Goal: Information Seeking & Learning: Find specific fact

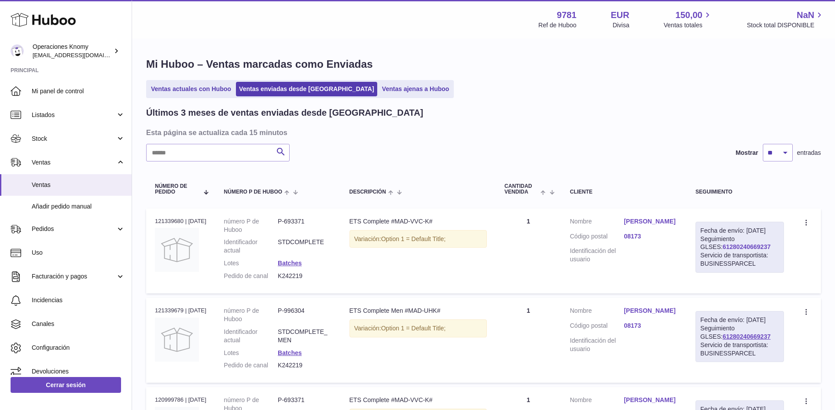
click at [747, 250] on link "61280240669237" at bounding box center [747, 246] width 48 height 7
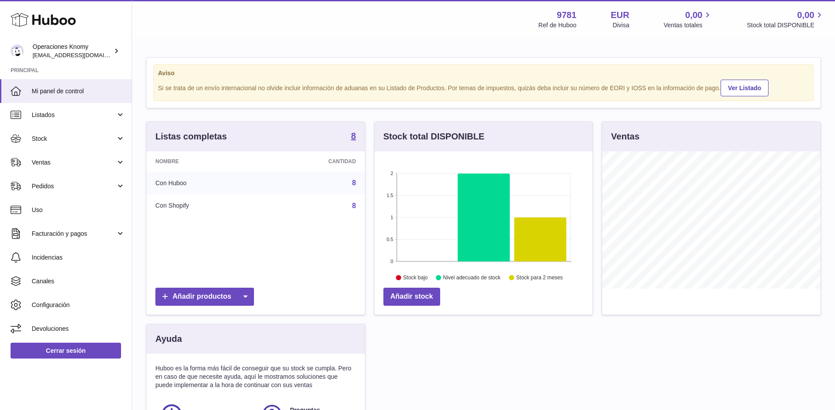
scroll to position [137, 218]
click at [84, 171] on link "Ventas" at bounding box center [66, 163] width 132 height 24
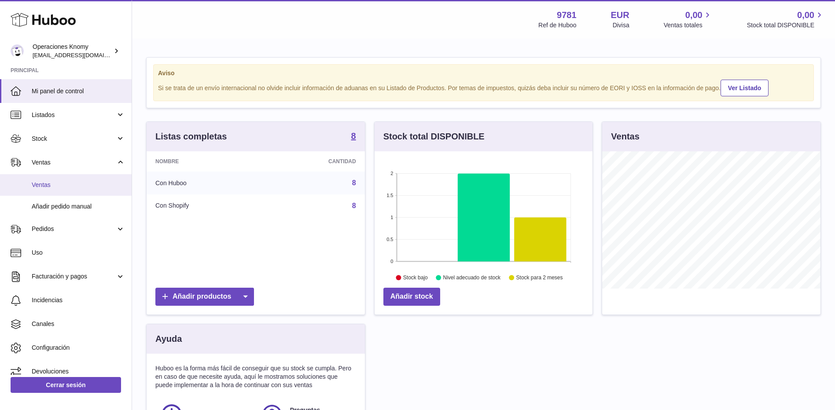
click at [77, 189] on link "Ventas" at bounding box center [66, 185] width 132 height 22
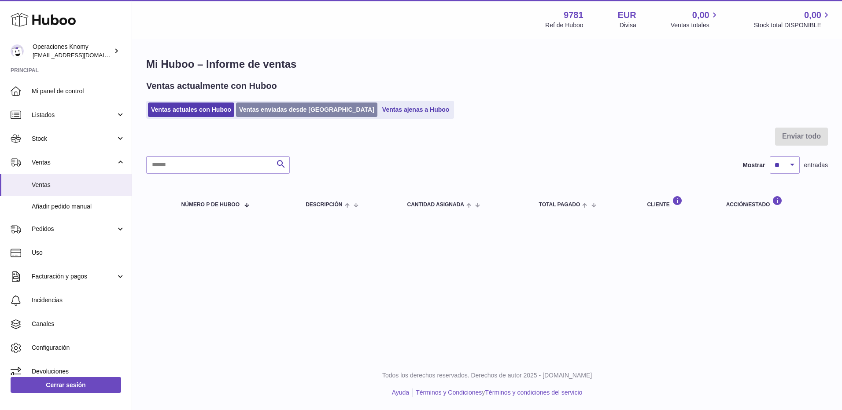
click at [277, 108] on link "Ventas enviadas desde [GEOGRAPHIC_DATA]" at bounding box center [306, 110] width 141 height 15
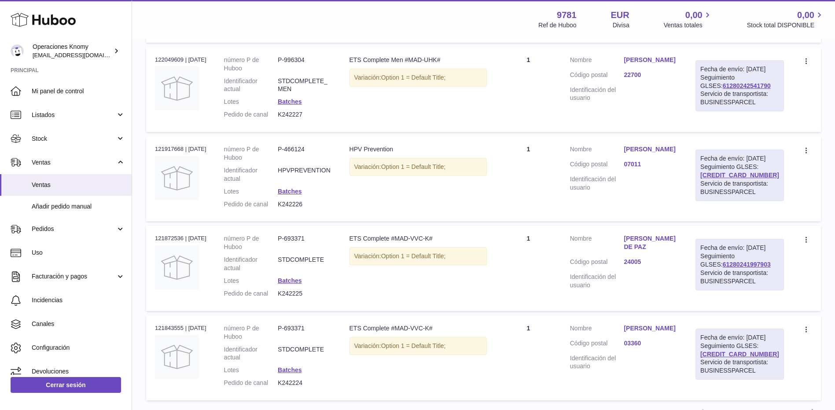
scroll to position [704, 0]
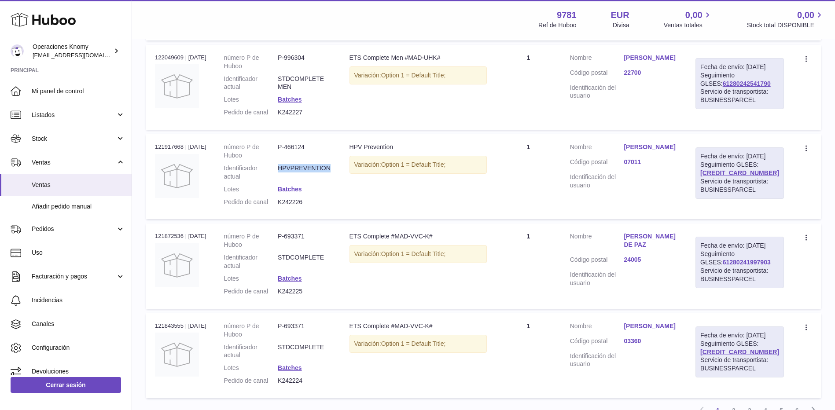
drag, startPoint x: 335, startPoint y: 230, endPoint x: 282, endPoint y: 228, distance: 52.4
click at [282, 181] on dd "HPVPREVENTION" at bounding box center [305, 172] width 54 height 17
copy dd "HPVPREVENTION"
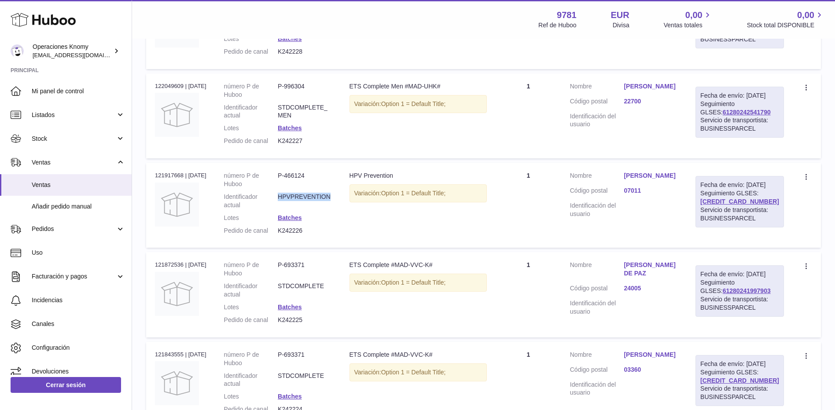
scroll to position [660, 0]
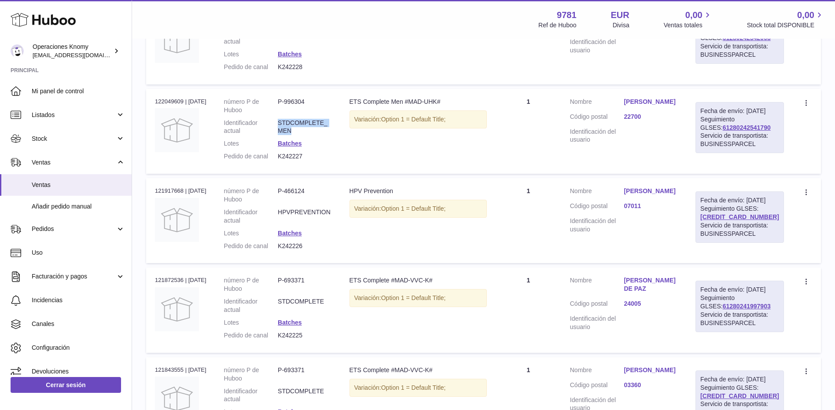
drag, startPoint x: 283, startPoint y: 173, endPoint x: 326, endPoint y: 181, distance: 43.4
click at [326, 136] on dd "STDCOMPLETE_MEN" at bounding box center [305, 127] width 54 height 17
copy dd "STDCOMPLETE_MEN"
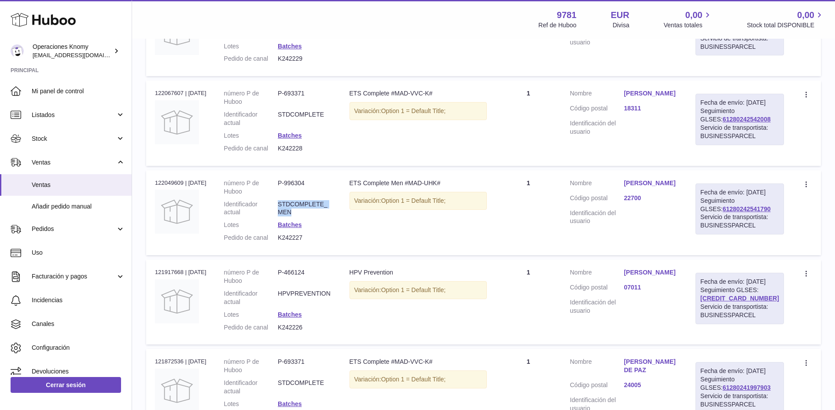
scroll to position [572, 0]
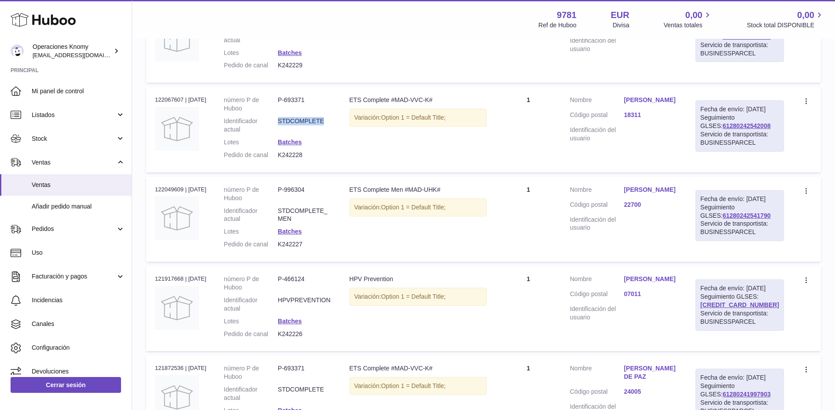
drag, startPoint x: 283, startPoint y: 164, endPoint x: 329, endPoint y: 167, distance: 45.4
click at [329, 134] on dd "STDCOMPLETE" at bounding box center [305, 125] width 54 height 17
copy dd "STDCOMPLETE"
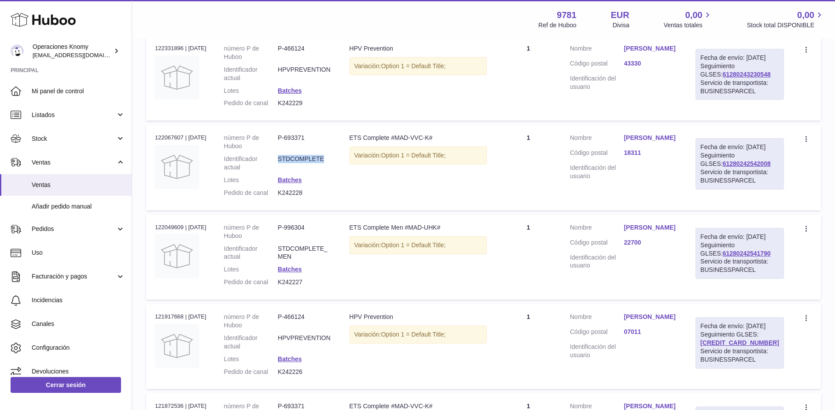
scroll to position [484, 0]
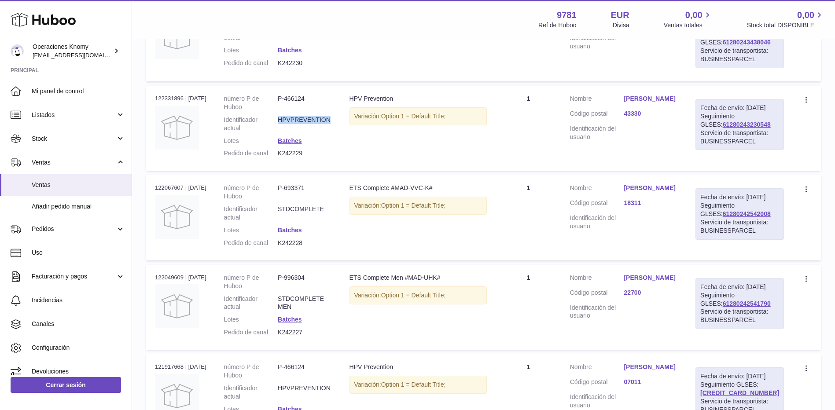
drag, startPoint x: 281, startPoint y: 151, endPoint x: 335, endPoint y: 157, distance: 54.9
click at [332, 157] on dl "número P de Huboo P-466124 Identificador actual HPVPREVENTION Lotes Batches Ped…" at bounding box center [278, 128] width 108 height 67
copy dl "HPVPREVENTION"
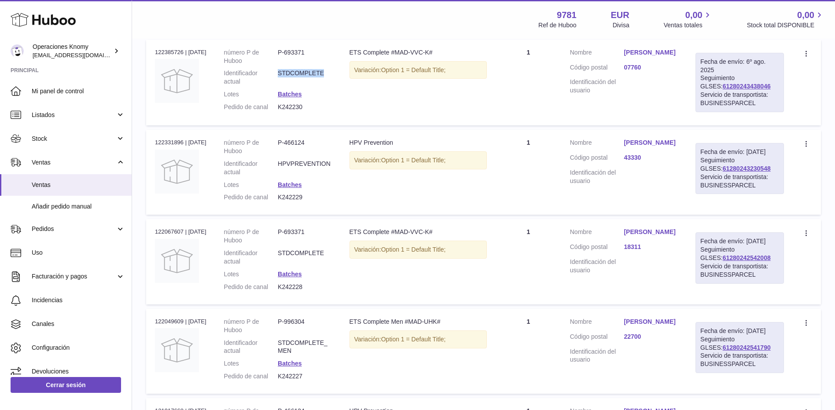
drag, startPoint x: 283, startPoint y: 97, endPoint x: 331, endPoint y: 99, distance: 47.6
click at [331, 86] on dd "STDCOMPLETE" at bounding box center [305, 77] width 54 height 17
copy dd "STDCOMPLETE"
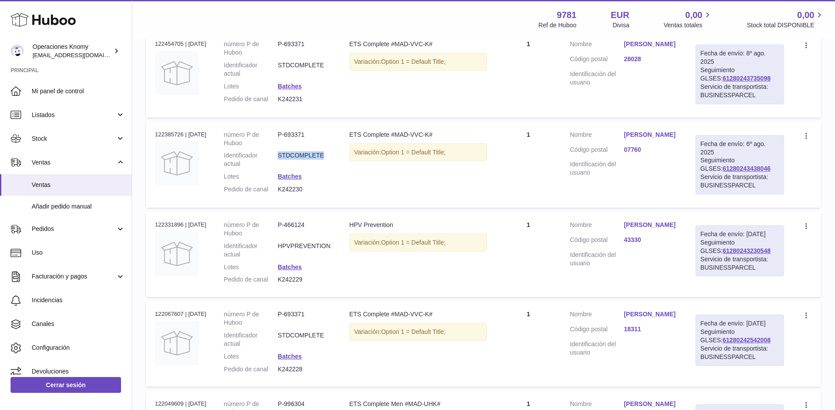
scroll to position [308, 0]
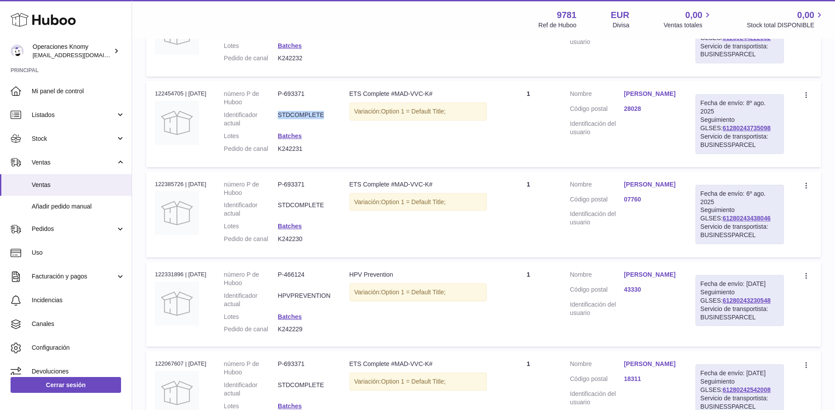
drag, startPoint x: 281, startPoint y: 131, endPoint x: 330, endPoint y: 134, distance: 48.5
click at [330, 134] on dl "número P de Huboo P-693371 Identificador actual STDCOMPLETE Lotes Batches Pedid…" at bounding box center [278, 123] width 108 height 67
copy dl "STDCOMPLETE"
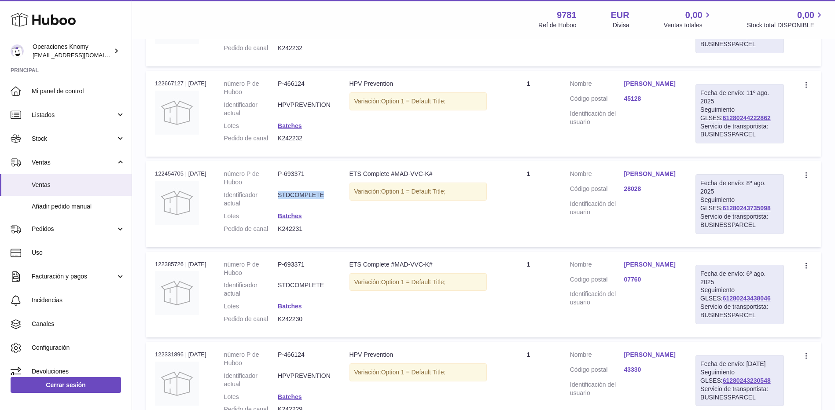
scroll to position [176, 0]
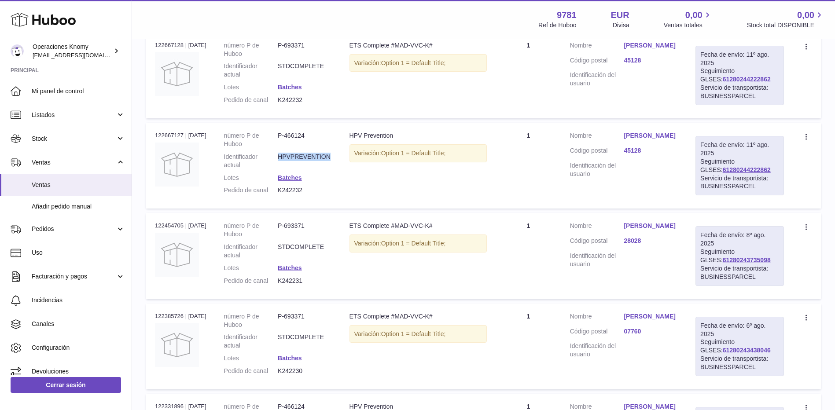
drag, startPoint x: 282, startPoint y: 163, endPoint x: 336, endPoint y: 171, distance: 54.8
click at [332, 171] on dl "número P de Huboo P-466124 Identificador actual HPVPREVENTION Lotes Batches Ped…" at bounding box center [278, 165] width 108 height 67
copy dd "HPVPREVENTION"
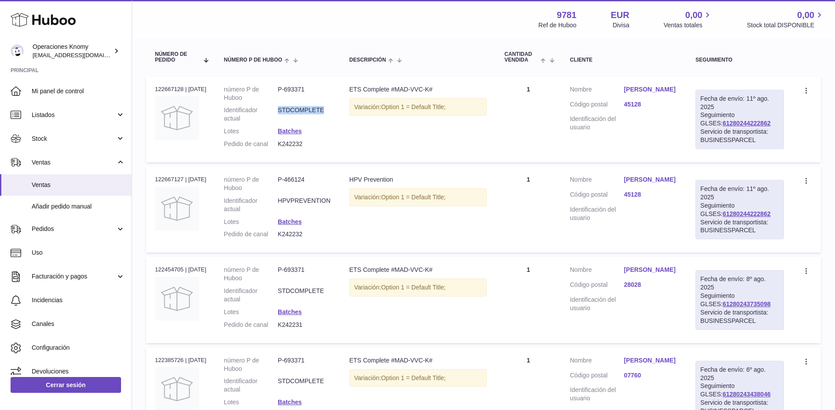
drag, startPoint x: 282, startPoint y: 110, endPoint x: 330, endPoint y: 113, distance: 47.6
click at [330, 113] on dd "STDCOMPLETE" at bounding box center [305, 114] width 54 height 17
copy dd "STDCOMPLETE"
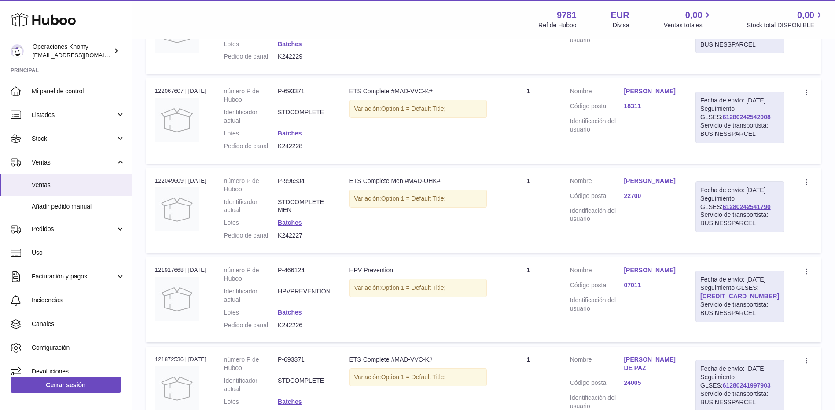
scroll to position [660, 0]
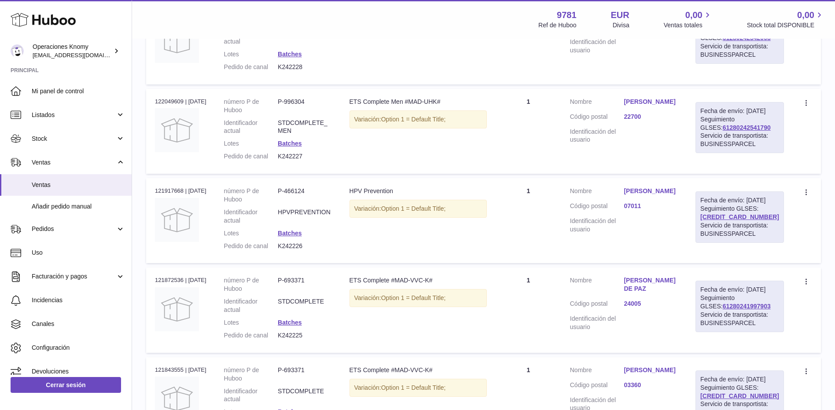
click at [670, 195] on link "[PERSON_NAME]" at bounding box center [651, 191] width 54 height 8
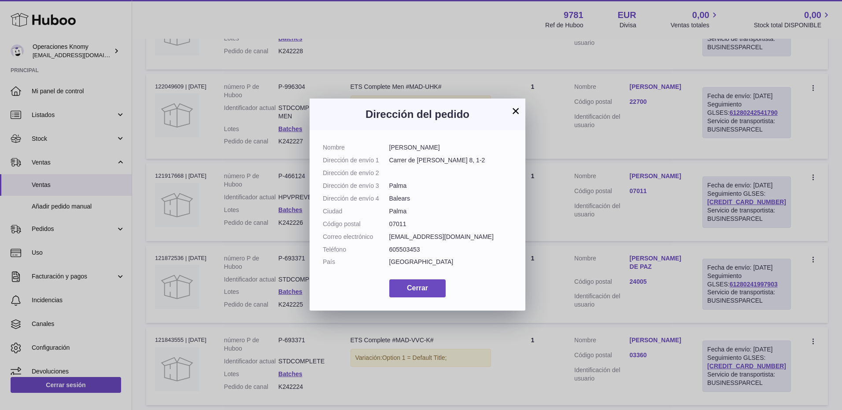
drag, startPoint x: 445, startPoint y: 147, endPoint x: 387, endPoint y: 146, distance: 58.1
click at [387, 146] on dl "Nombre [PERSON_NAME] Dirección de envío 1 [STREET_ADDRESS][PERSON_NAME], 1-2 Di…" at bounding box center [417, 207] width 189 height 127
copy dl "[PERSON_NAME]"
drag, startPoint x: 448, startPoint y: 238, endPoint x: 389, endPoint y: 237, distance: 59.0
click at [389, 237] on dd "[EMAIL_ADDRESS][DOMAIN_NAME]" at bounding box center [450, 237] width 123 height 8
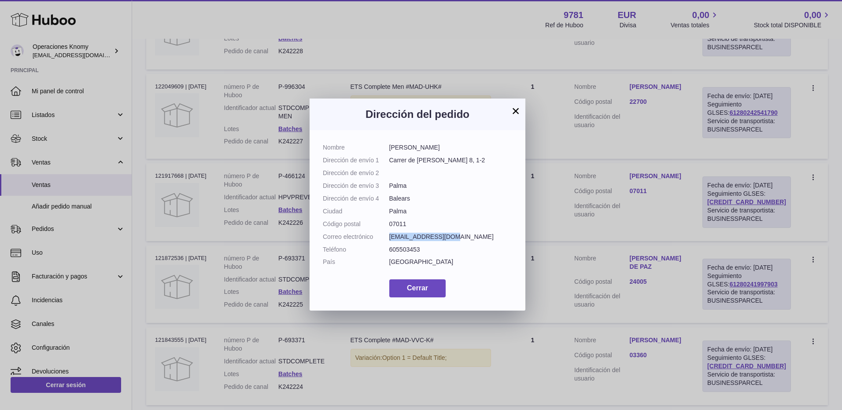
copy dd "[EMAIL_ADDRESS][DOMAIN_NAME]"
click at [518, 112] on button "×" at bounding box center [515, 111] width 11 height 11
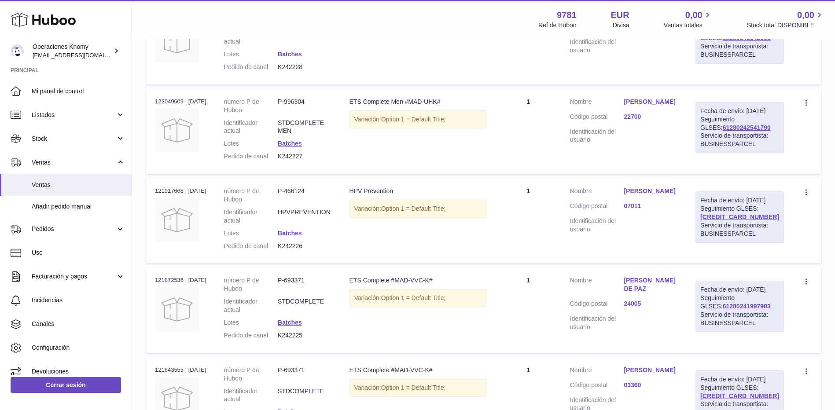
click at [660, 106] on link "[PERSON_NAME]" at bounding box center [651, 102] width 54 height 8
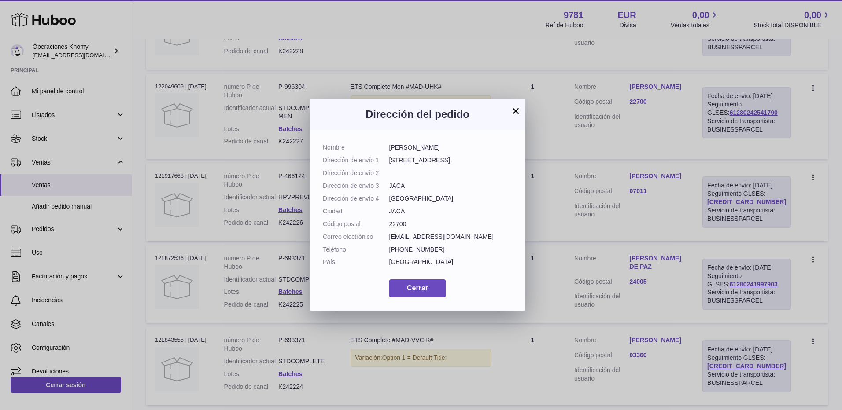
drag, startPoint x: 443, startPoint y: 145, endPoint x: 375, endPoint y: 146, distance: 68.7
click at [375, 146] on dl "Nombre [PERSON_NAME] Dirección de envío 1 [STREET_ADDRESS], Dirección de envío …" at bounding box center [417, 207] width 189 height 127
drag, startPoint x: 445, startPoint y: 236, endPoint x: 389, endPoint y: 236, distance: 55.9
click at [389, 236] on dd "[EMAIL_ADDRESS][DOMAIN_NAME]" at bounding box center [450, 237] width 123 height 8
click at [512, 112] on button "×" at bounding box center [515, 111] width 11 height 11
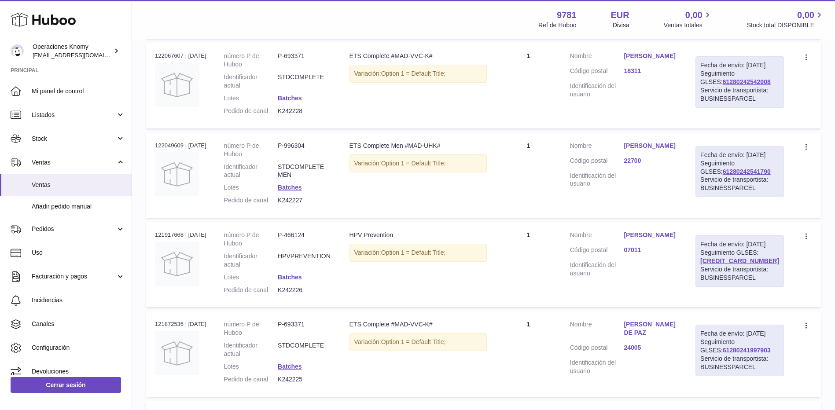
scroll to position [572, 0]
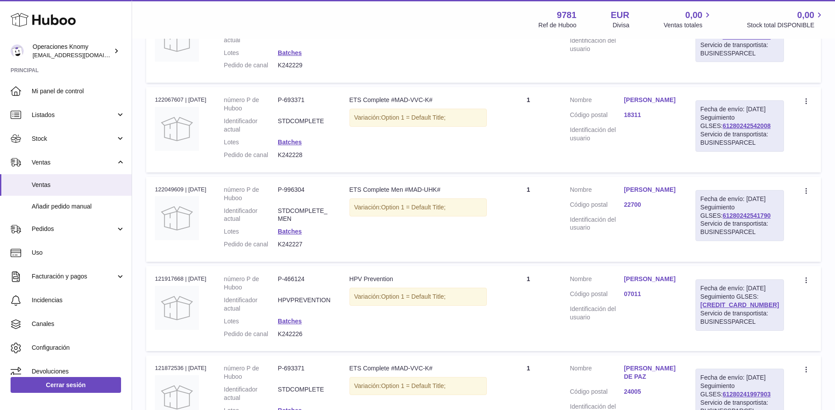
click at [656, 104] on link "[PERSON_NAME]" at bounding box center [651, 100] width 54 height 8
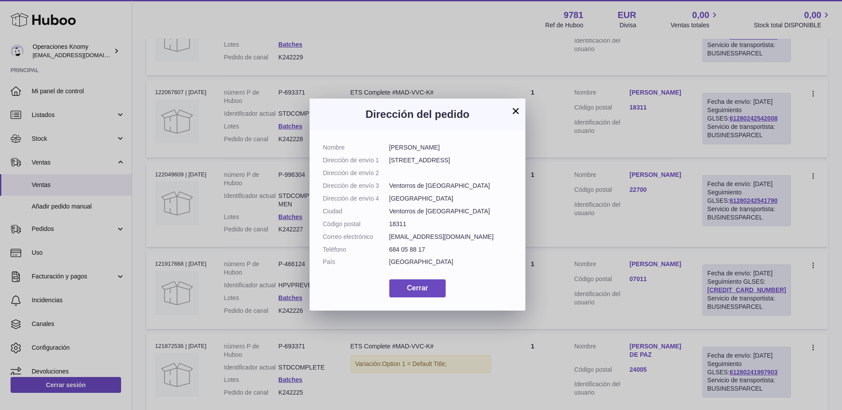
drag, startPoint x: 471, startPoint y: 150, endPoint x: 386, endPoint y: 152, distance: 85.4
click at [386, 152] on dl "Nombre [PERSON_NAME] Dirección de envío 1 [STREET_ADDRESS] Dirección de envío 3…" at bounding box center [417, 207] width 189 height 127
drag, startPoint x: 447, startPoint y: 237, endPoint x: 389, endPoint y: 232, distance: 58.8
click at [389, 232] on dl "Nombre [PERSON_NAME] Dirección de envío 1 [STREET_ADDRESS] Dirección de envío 3…" at bounding box center [417, 207] width 189 height 127
click at [513, 110] on button "×" at bounding box center [515, 111] width 11 height 11
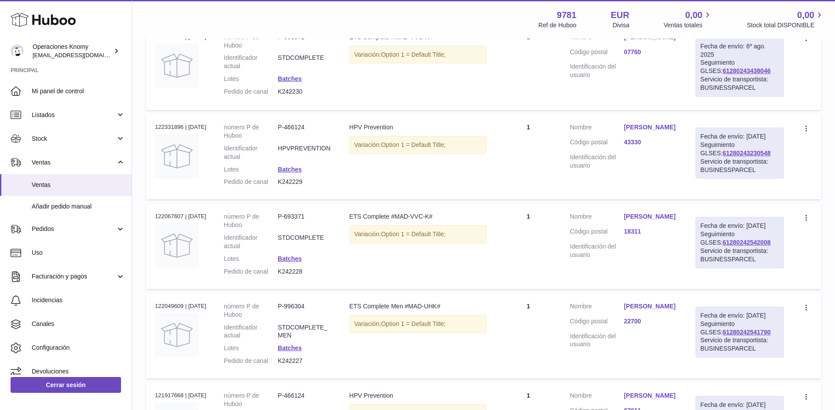
scroll to position [440, 0]
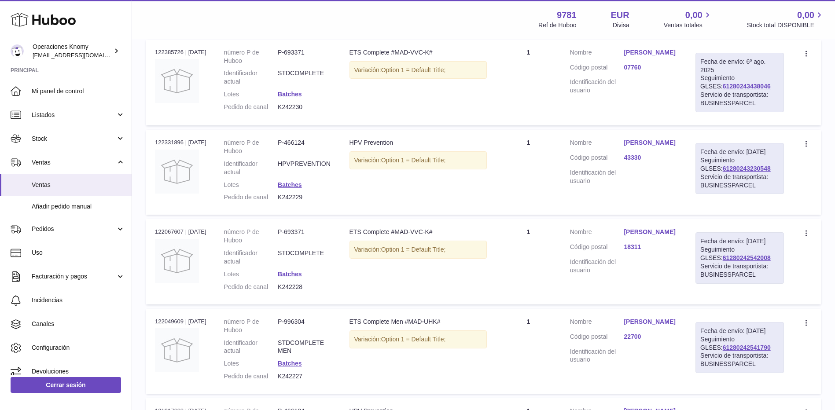
click at [661, 147] on link "[PERSON_NAME]" at bounding box center [651, 143] width 54 height 8
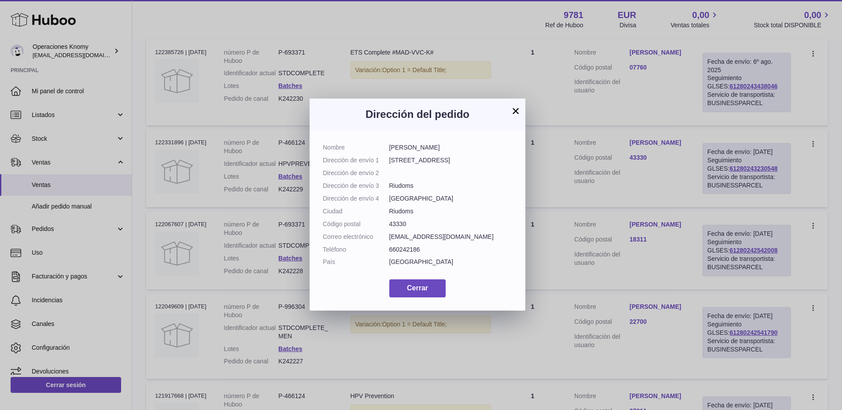
drag, startPoint x: 390, startPoint y: 144, endPoint x: 453, endPoint y: 140, distance: 62.2
click at [453, 140] on div "Nombre [PERSON_NAME] Dirección de envío 1 [STREET_ADDRESS] Dirección de envío 2…" at bounding box center [417, 220] width 216 height 180
drag, startPoint x: 390, startPoint y: 236, endPoint x: 486, endPoint y: 237, distance: 96.0
click at [486, 237] on dd "[EMAIL_ADDRESS][DOMAIN_NAME]" at bounding box center [450, 237] width 123 height 8
click at [512, 110] on button "×" at bounding box center [515, 111] width 11 height 11
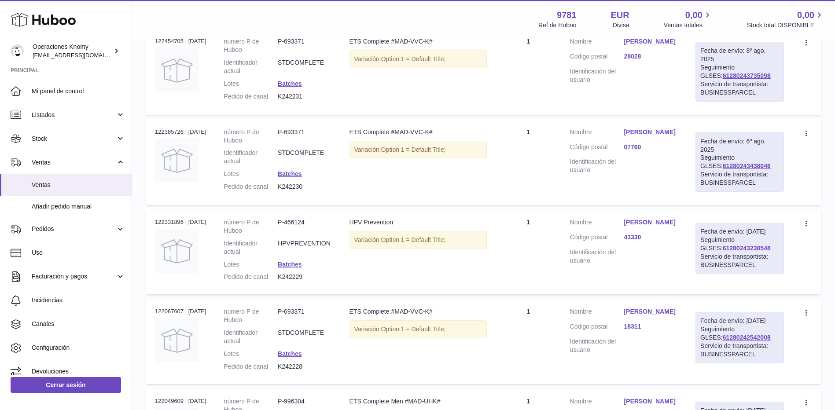
scroll to position [352, 0]
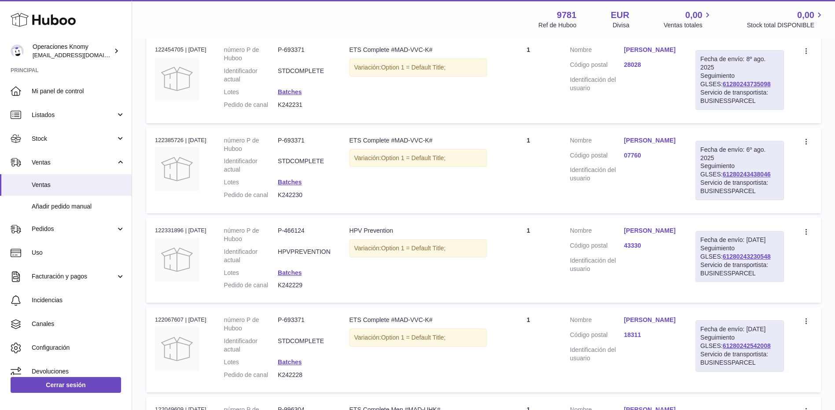
click at [647, 145] on link "[PERSON_NAME]" at bounding box center [651, 140] width 54 height 8
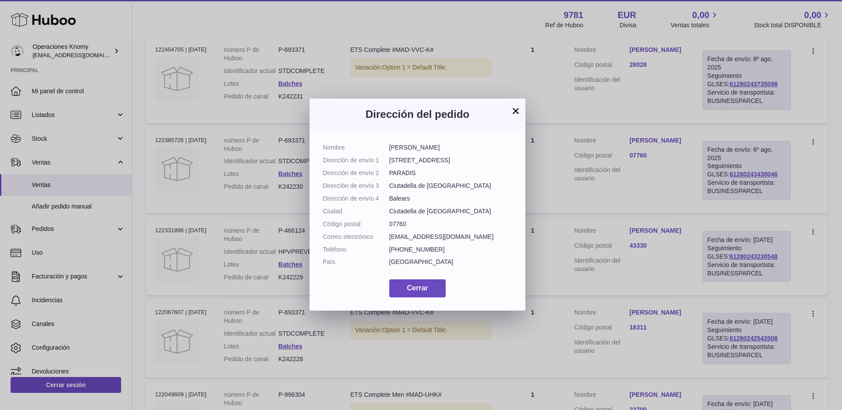
drag, startPoint x: 389, startPoint y: 145, endPoint x: 446, endPoint y: 146, distance: 57.2
click at [446, 146] on dd "[PERSON_NAME]" at bounding box center [450, 148] width 123 height 8
drag, startPoint x: 476, startPoint y: 236, endPoint x: 389, endPoint y: 241, distance: 87.3
click at [389, 241] on dd "[EMAIL_ADDRESS][DOMAIN_NAME]" at bounding box center [450, 237] width 123 height 8
click at [517, 114] on button "×" at bounding box center [515, 111] width 11 height 11
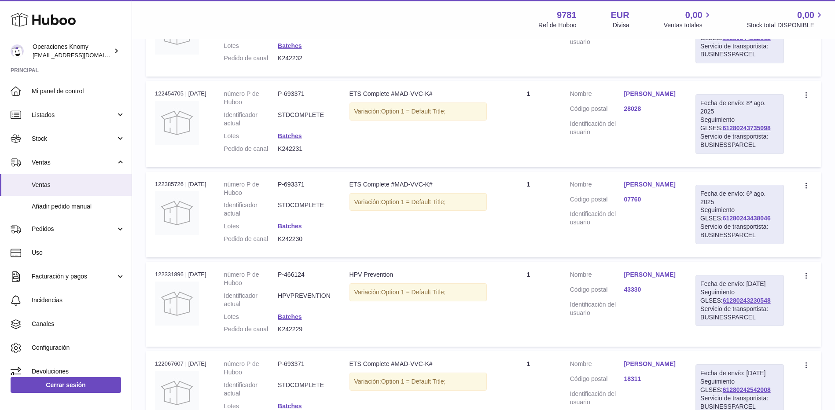
scroll to position [220, 0]
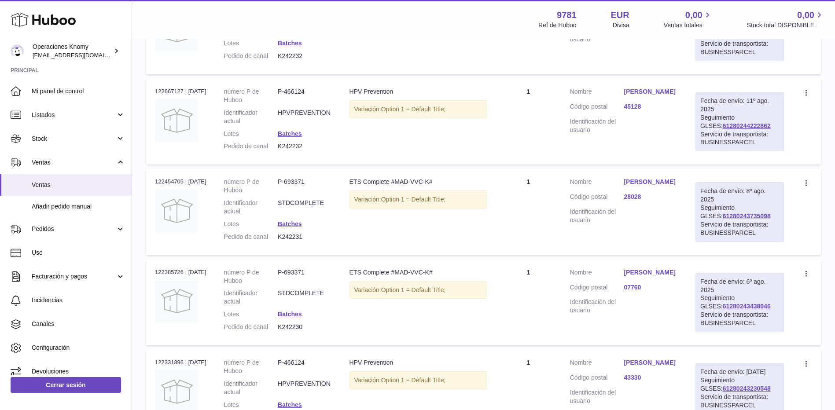
click at [663, 186] on link "[PERSON_NAME]" at bounding box center [651, 182] width 54 height 8
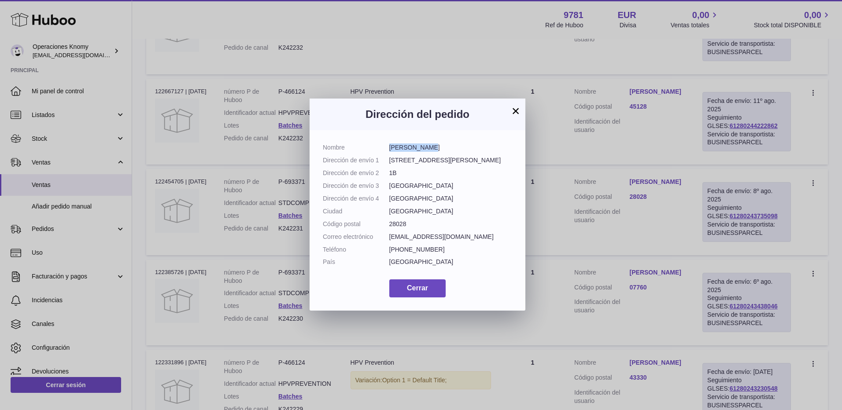
drag, startPoint x: 389, startPoint y: 148, endPoint x: 424, endPoint y: 147, distance: 35.2
click at [424, 147] on dd "[PERSON_NAME]" at bounding box center [450, 148] width 123 height 8
drag, startPoint x: 448, startPoint y: 236, endPoint x: 379, endPoint y: 239, distance: 69.2
click at [379, 239] on dl "Nombre [PERSON_NAME] Dirección de envío 1 [STREET_ADDRESS] Código postal 28028 …" at bounding box center [417, 207] width 189 height 127
click at [517, 113] on button "×" at bounding box center [515, 111] width 11 height 11
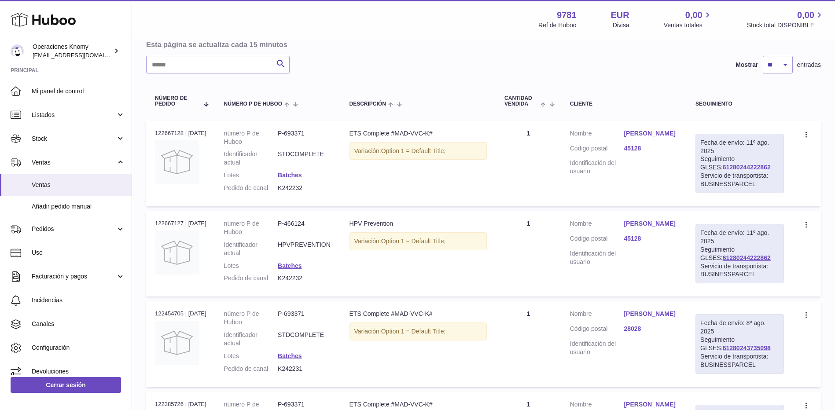
scroll to position [132, 0]
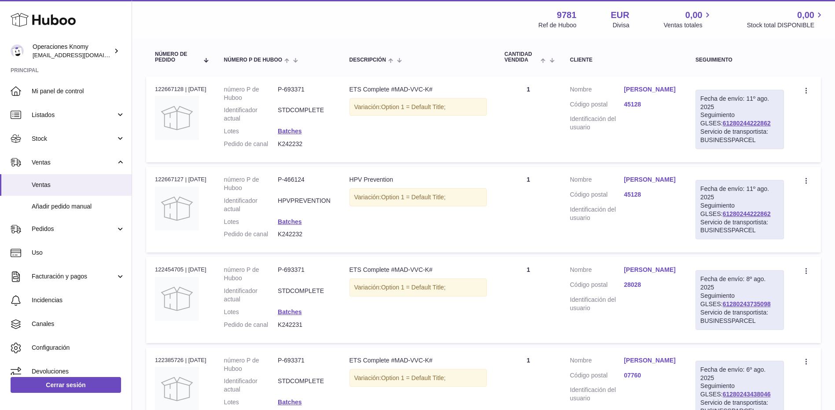
click at [678, 184] on link "[PERSON_NAME]" at bounding box center [651, 180] width 54 height 8
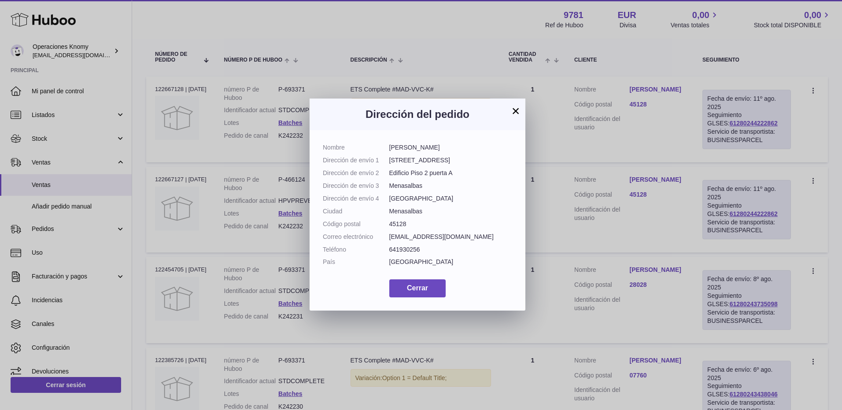
drag, startPoint x: 449, startPoint y: 146, endPoint x: 387, endPoint y: 146, distance: 61.6
click at [387, 146] on dl "Nombre [PERSON_NAME] Dirección de envío [GEOGRAPHIC_DATA][STREET_ADDRESS] Direc…" at bounding box center [417, 207] width 189 height 127
drag, startPoint x: 463, startPoint y: 241, endPoint x: 388, endPoint y: 240, distance: 74.4
click at [388, 240] on dl "Nombre [PERSON_NAME] Dirección de envío [GEOGRAPHIC_DATA][STREET_ADDRESS] Direc…" at bounding box center [417, 207] width 189 height 127
click at [515, 111] on button "×" at bounding box center [515, 111] width 11 height 11
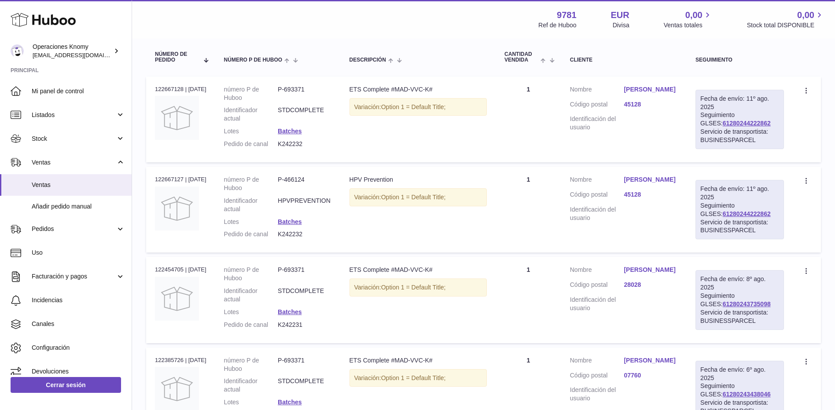
click at [659, 87] on link "[PERSON_NAME]" at bounding box center [651, 89] width 54 height 8
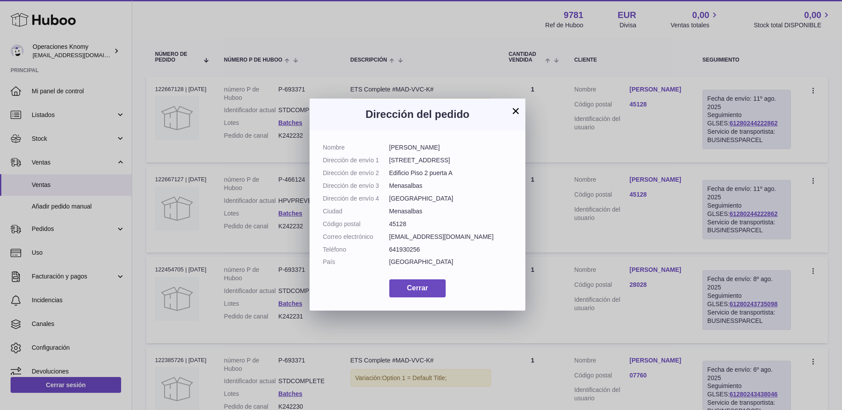
click at [518, 113] on button "×" at bounding box center [515, 111] width 11 height 11
